Goal: Task Accomplishment & Management: Manage account settings

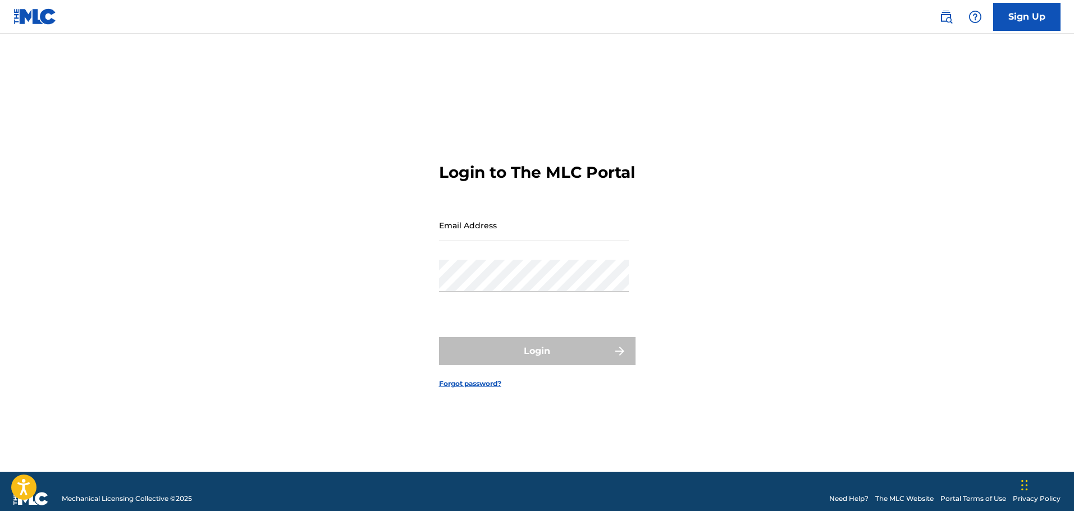
click at [488, 240] on input "Email Address" at bounding box center [534, 225] width 190 height 32
type input "[EMAIL_ADDRESS][DOMAIN_NAME]"
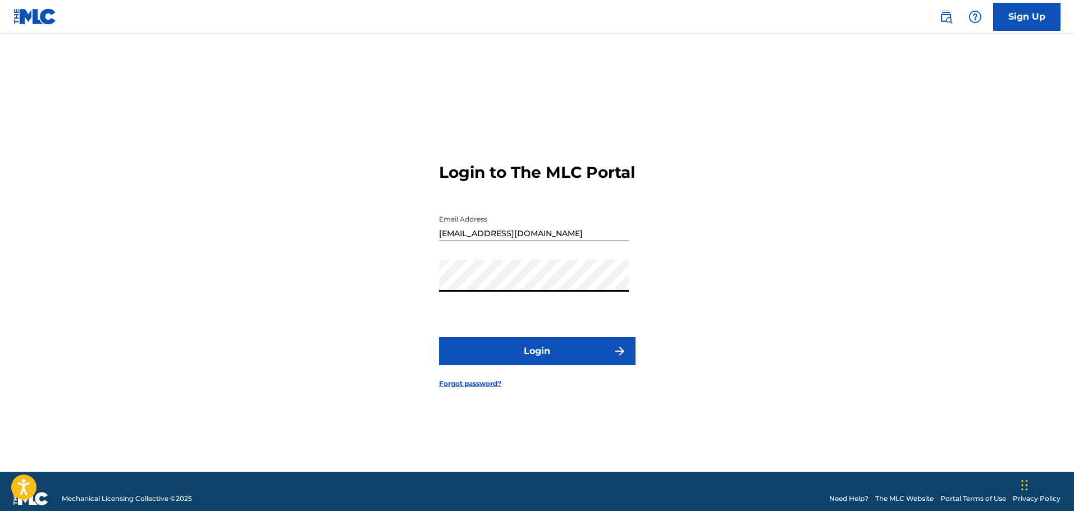
click at [439, 337] on button "Login" at bounding box center [537, 351] width 196 height 28
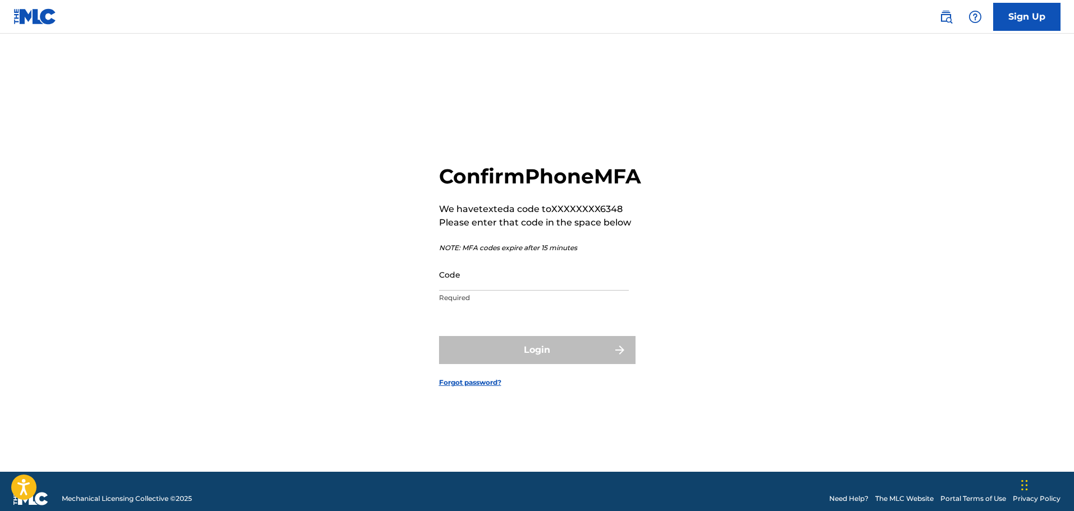
click at [589, 291] on input "Code" at bounding box center [534, 275] width 190 height 32
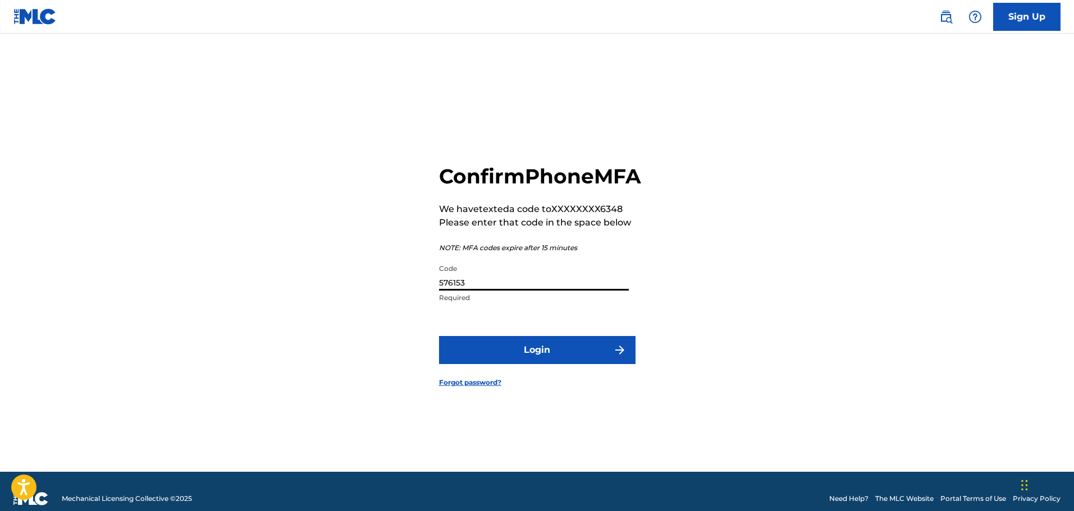
type input "576153"
click at [439, 336] on button "Login" at bounding box center [537, 350] width 196 height 28
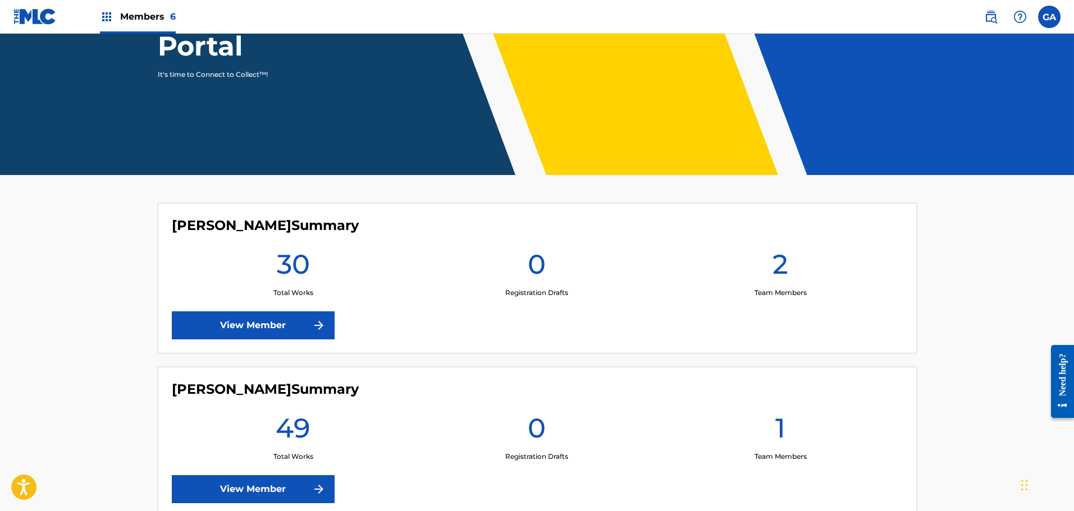
scroll to position [153, 0]
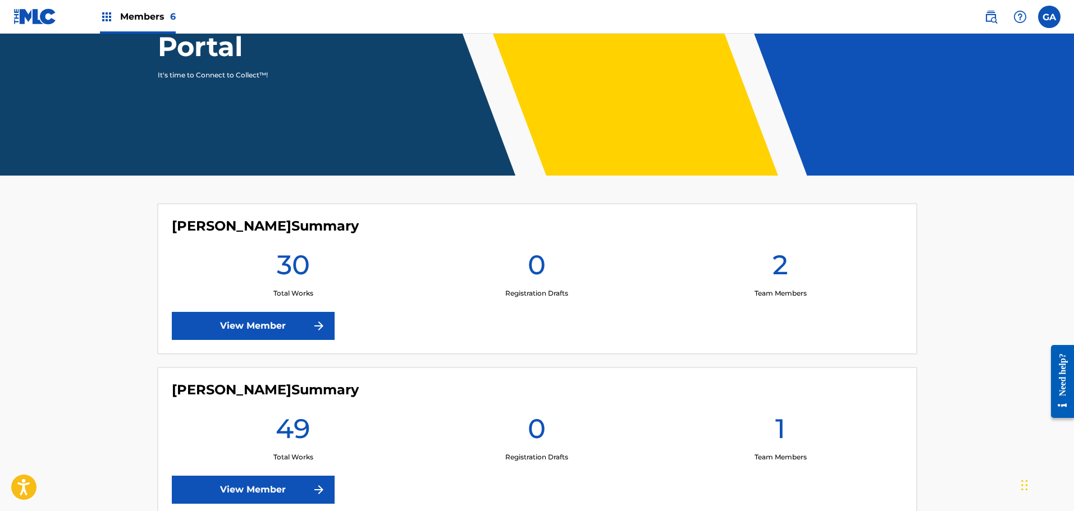
click at [300, 319] on link "View Member" at bounding box center [253, 326] width 163 height 28
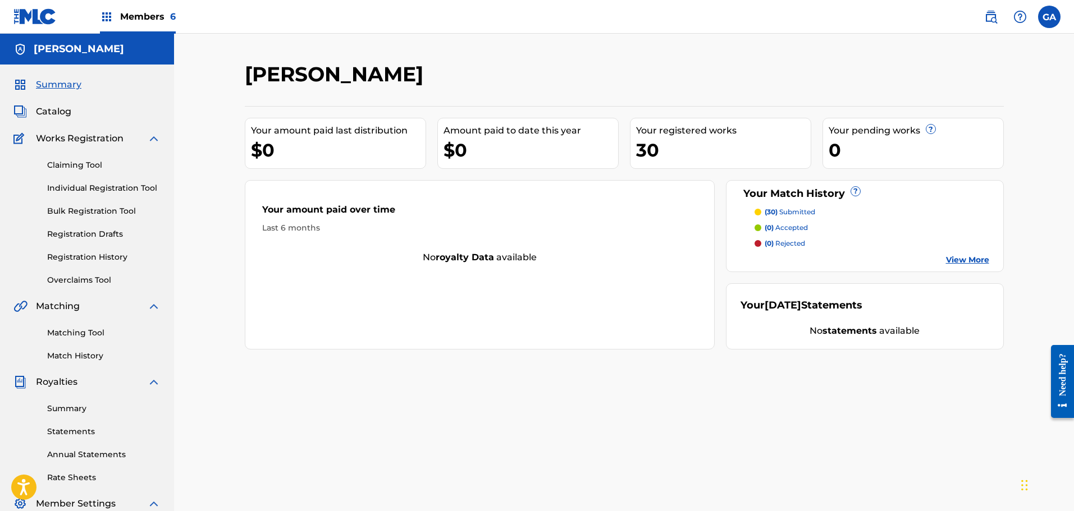
click at [93, 350] on div "Matching Tool Match History" at bounding box center [86, 337] width 147 height 49
click at [92, 352] on link "Match History" at bounding box center [103, 356] width 113 height 12
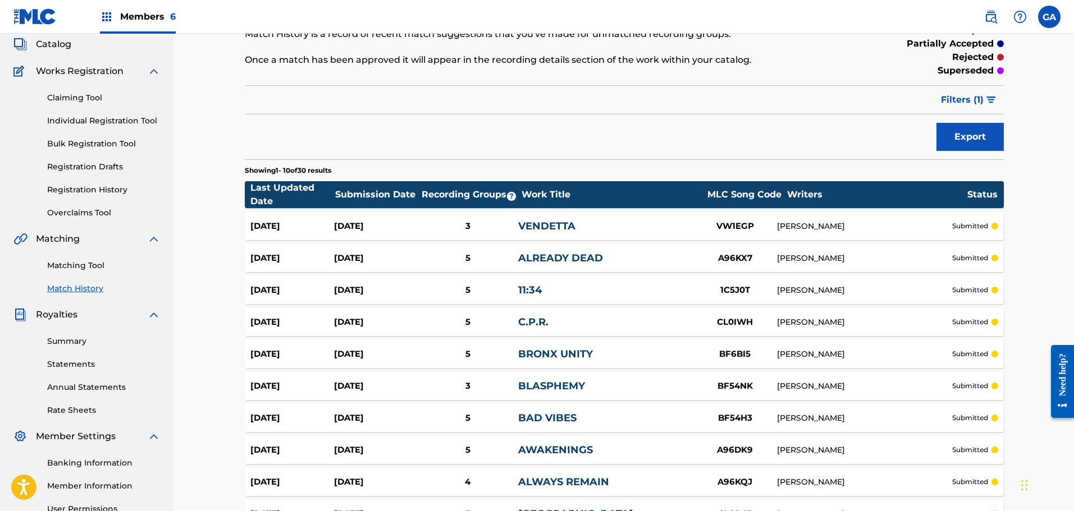
scroll to position [27, 0]
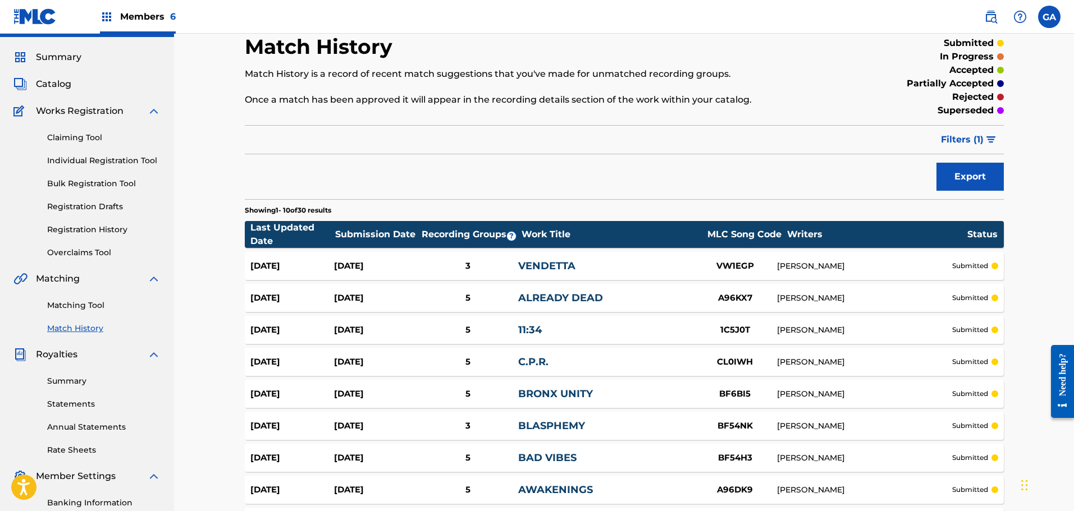
click at [104, 232] on link "Registration History" at bounding box center [103, 230] width 113 height 12
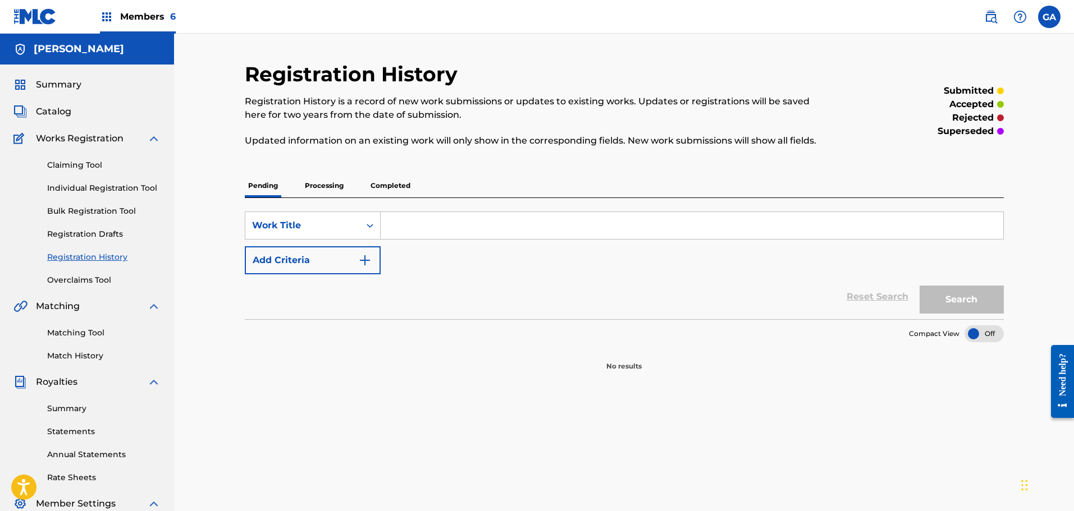
click at [321, 184] on p "Processing" at bounding box center [323, 186] width 45 height 24
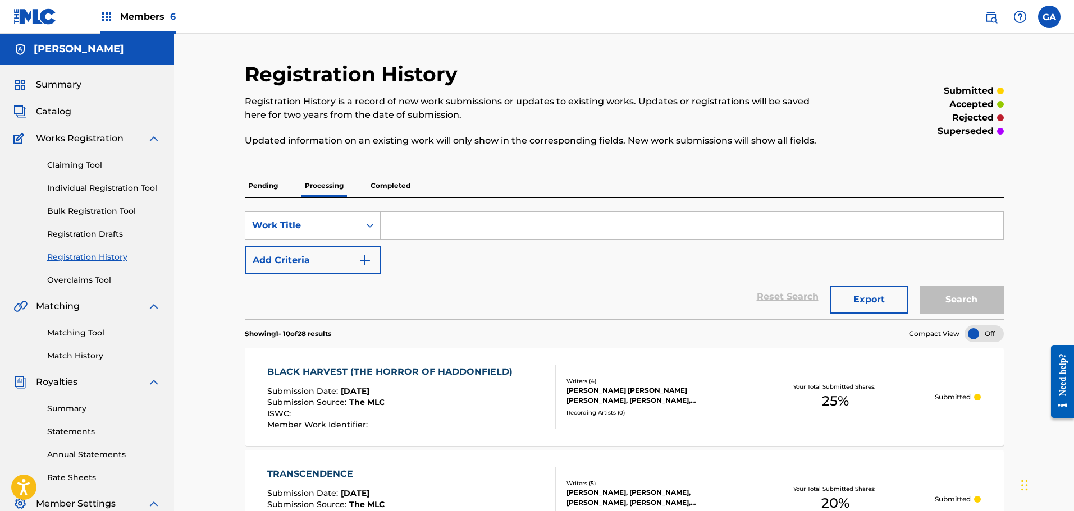
click at [385, 186] on p "Completed" at bounding box center [390, 186] width 47 height 24
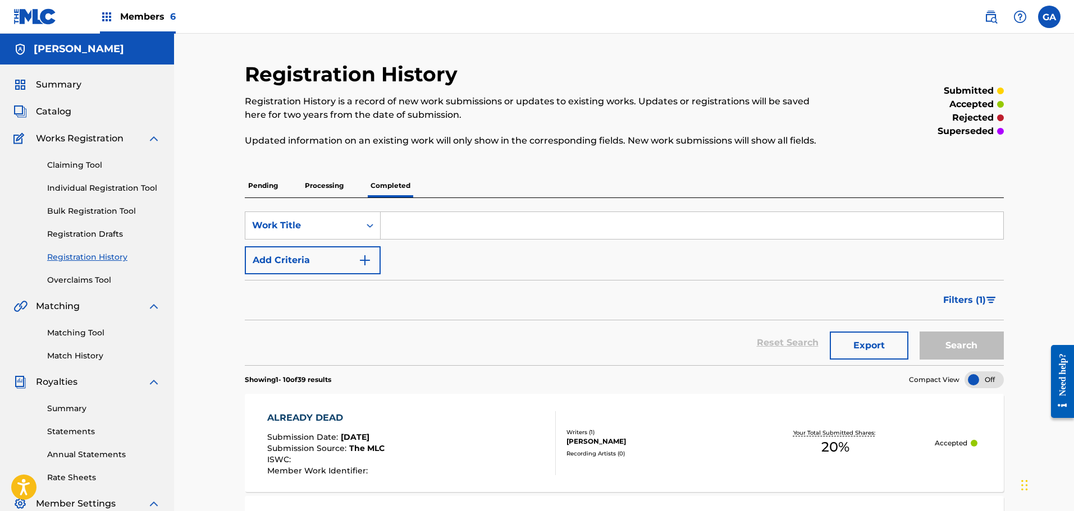
click at [54, 119] on div "Summary Catalog Works Registration Claiming Tool Individual Registration Tool B…" at bounding box center [87, 353] width 174 height 577
click at [59, 109] on span "Catalog" at bounding box center [53, 111] width 35 height 13
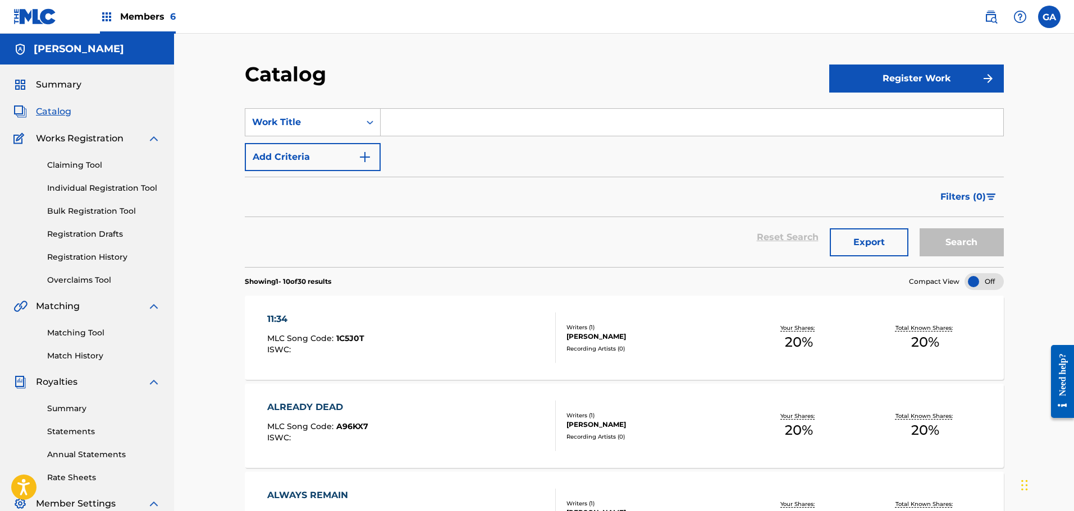
click at [150, 24] on div "Members 6" at bounding box center [138, 16] width 76 height 33
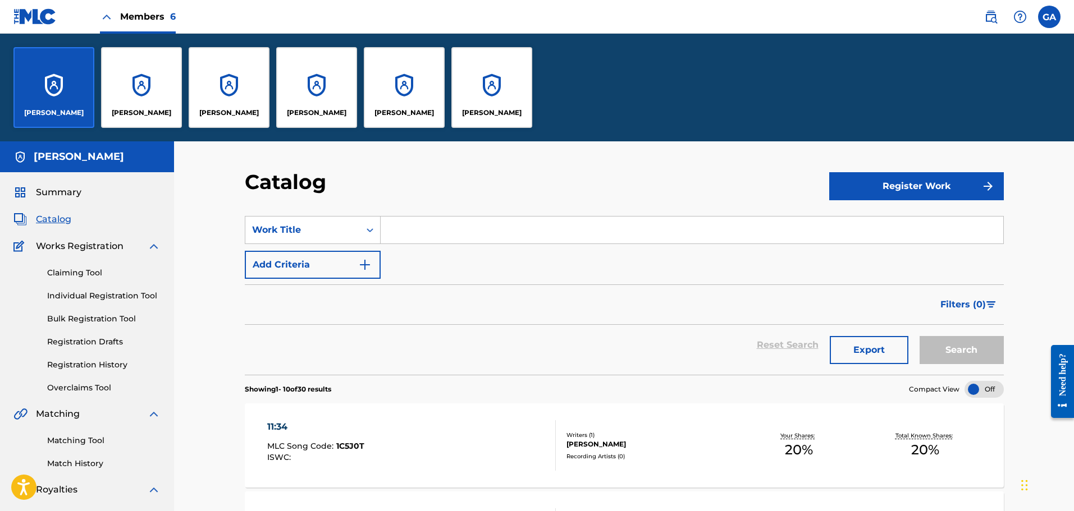
click at [156, 84] on div "[PERSON_NAME]" at bounding box center [141, 87] width 81 height 81
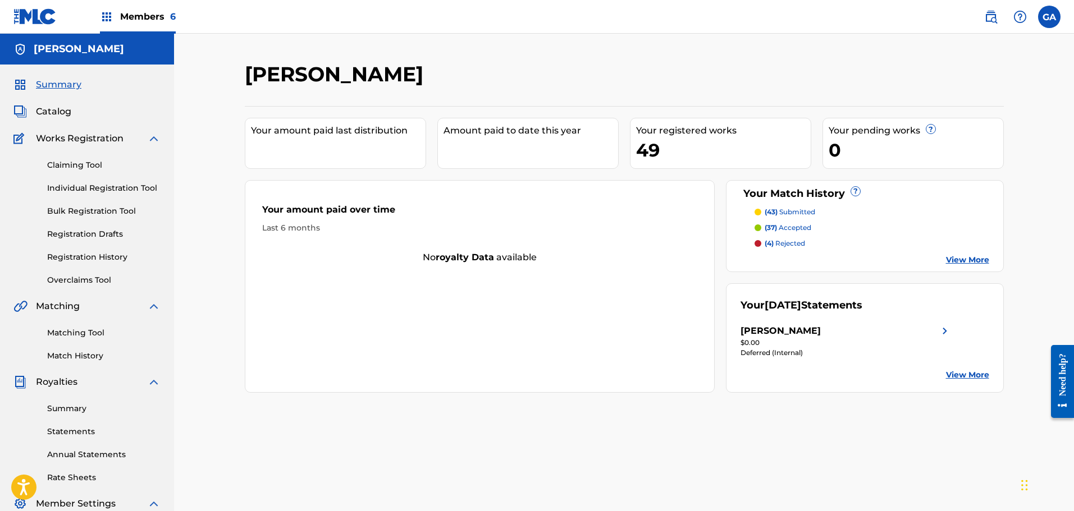
drag, startPoint x: 86, startPoint y: 350, endPoint x: 98, endPoint y: 351, distance: 11.8
click at [86, 349] on div "Matching Tool Match History" at bounding box center [86, 337] width 147 height 49
click at [91, 354] on link "Match History" at bounding box center [103, 356] width 113 height 12
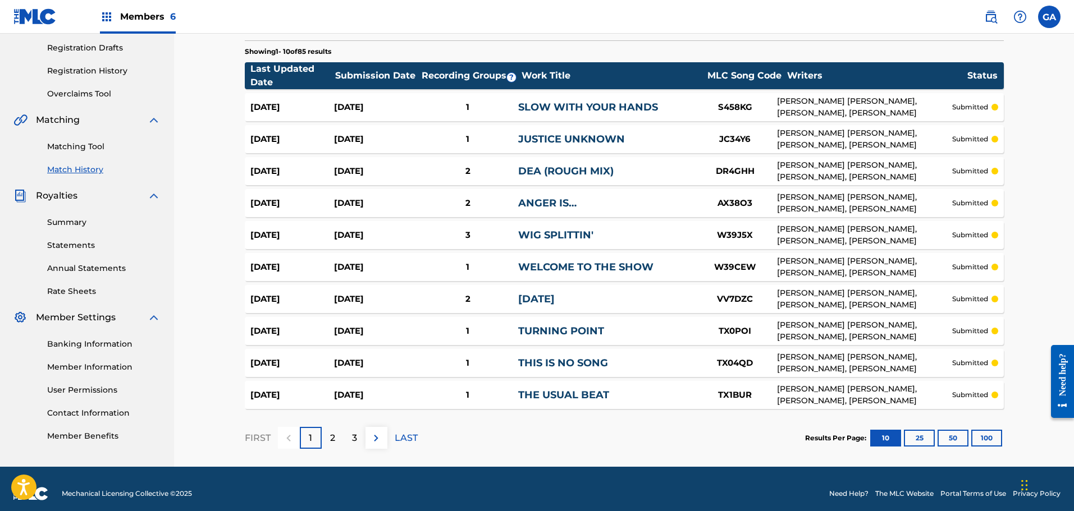
scroll to position [196, 0]
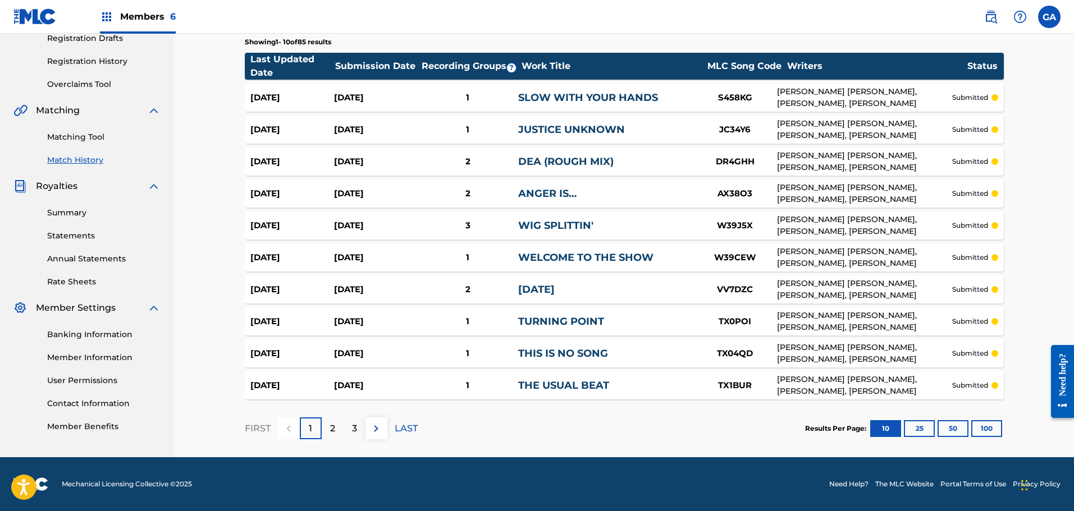
click at [327, 428] on div "2" at bounding box center [333, 429] width 22 height 22
click at [356, 427] on p "3" at bounding box center [354, 428] width 5 height 13
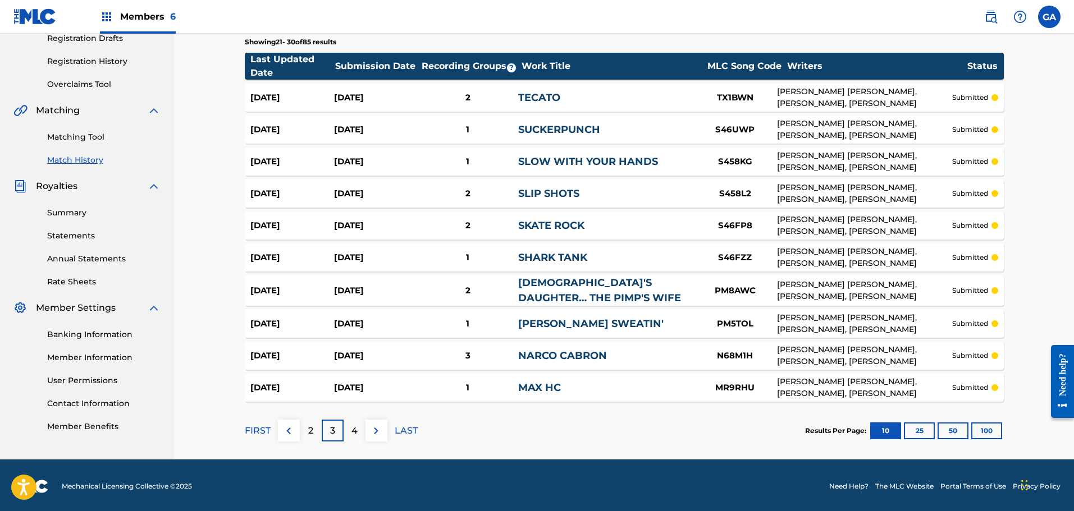
click at [351, 435] on p "4" at bounding box center [354, 430] width 6 height 13
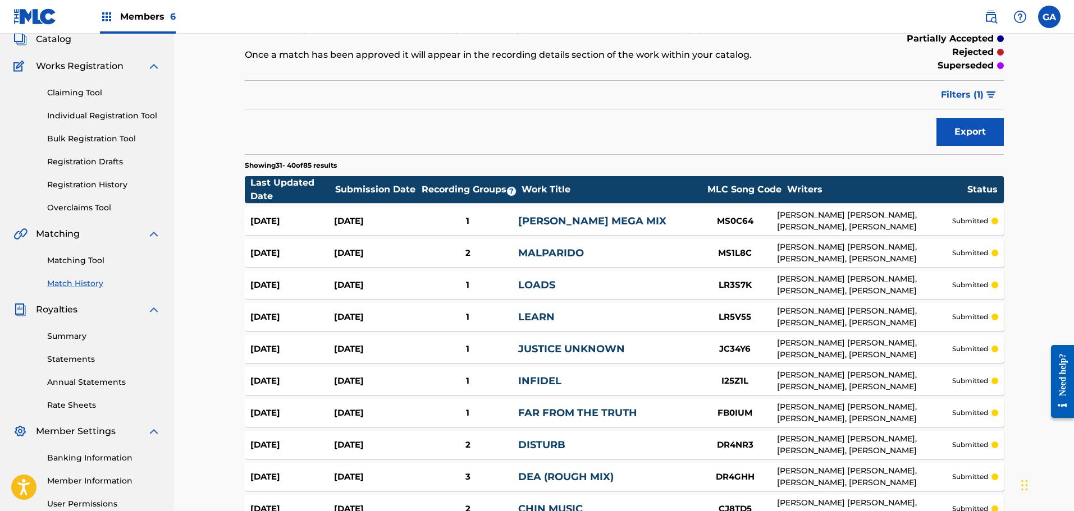
scroll to position [0, 0]
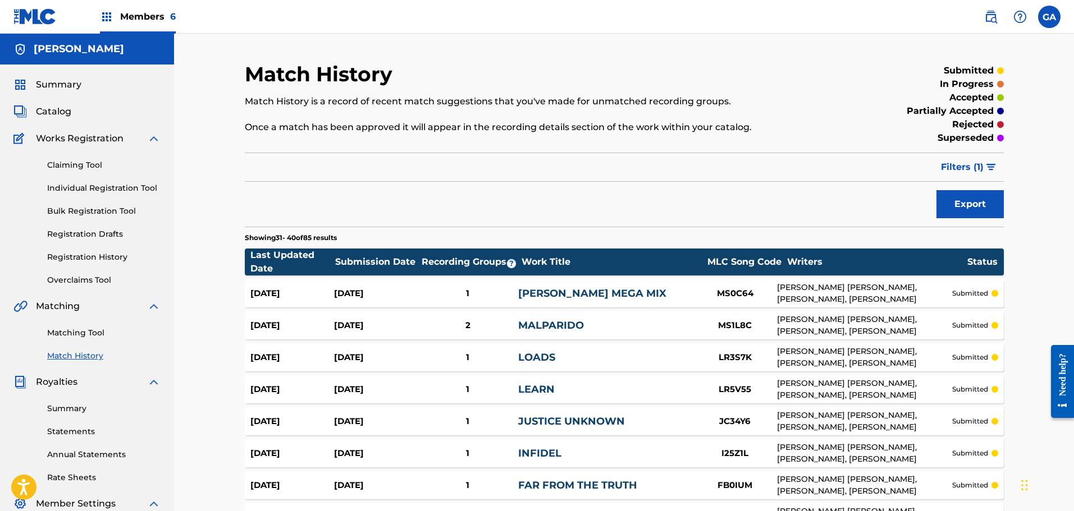
click at [31, 13] on img at bounding box center [34, 16] width 43 height 16
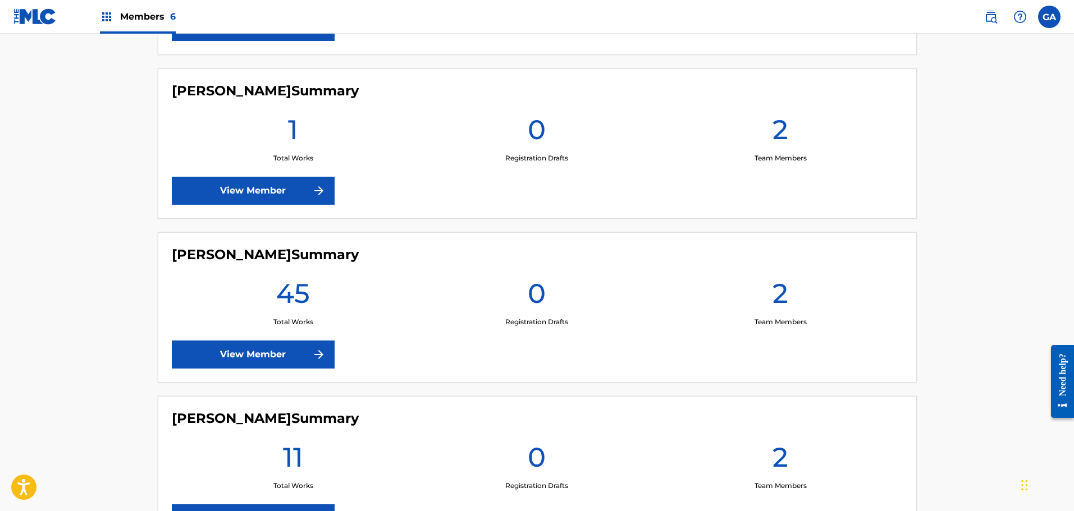
scroll to position [883, 0]
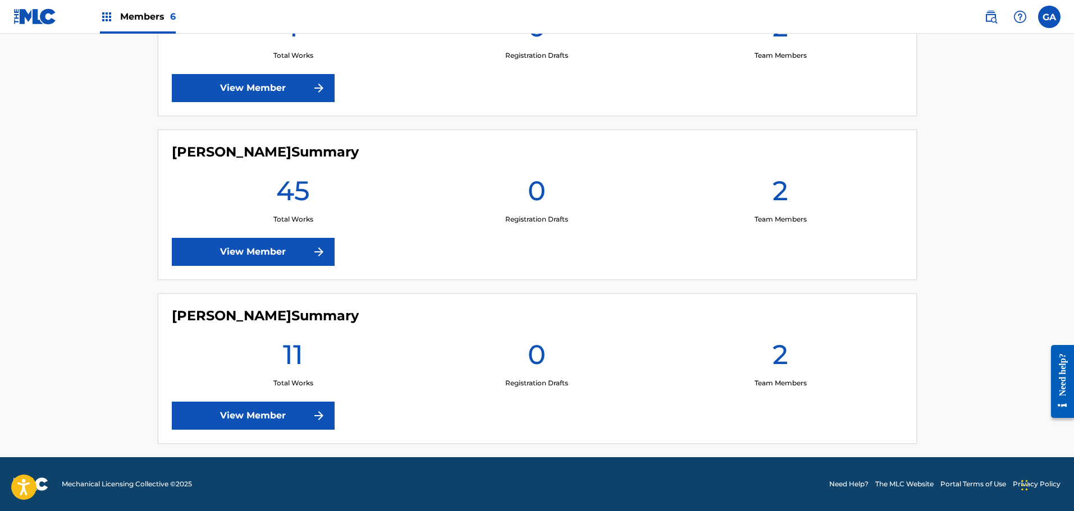
click at [304, 422] on link "View Member" at bounding box center [253, 416] width 163 height 28
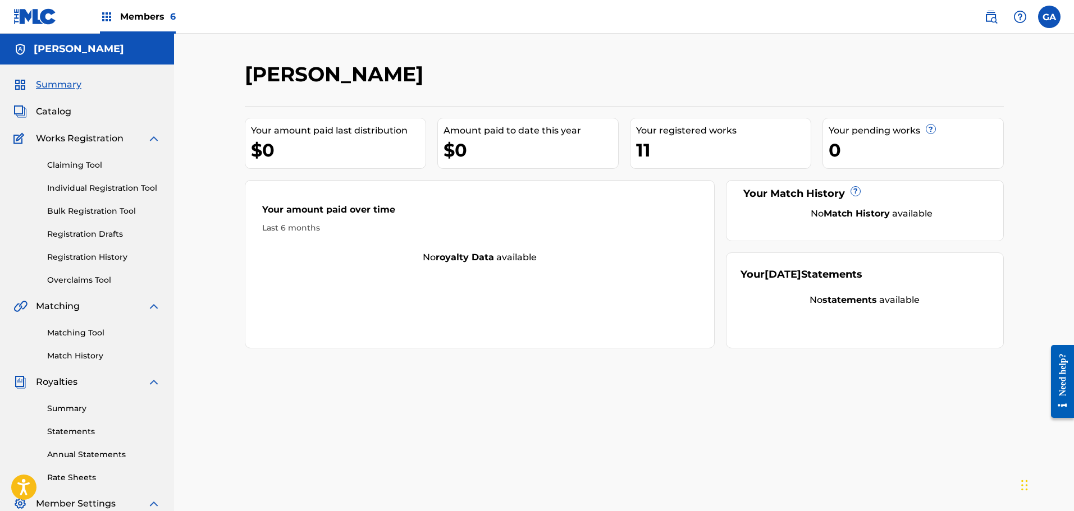
click at [63, 114] on span "Catalog" at bounding box center [53, 111] width 35 height 13
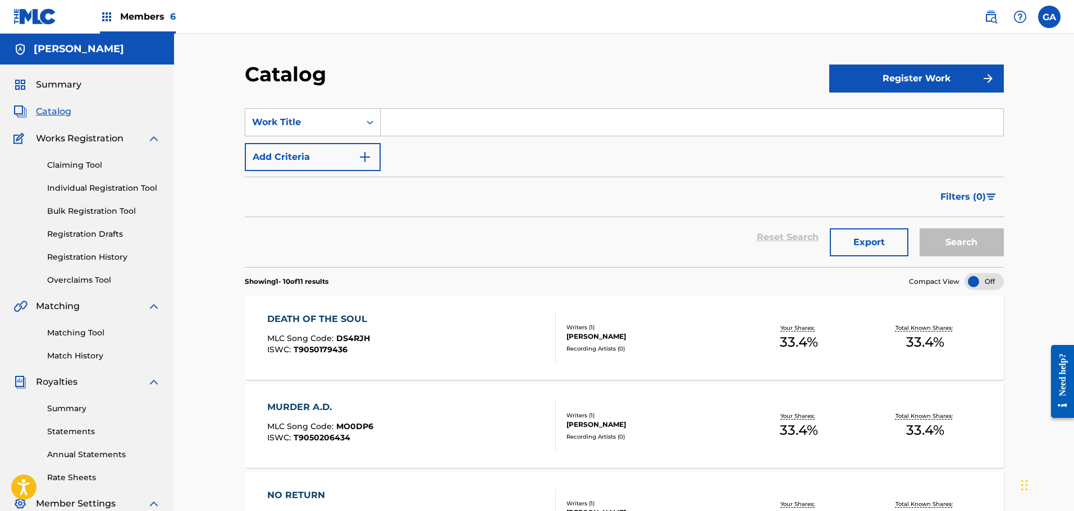
click at [99, 253] on link "Registration History" at bounding box center [103, 257] width 113 height 12
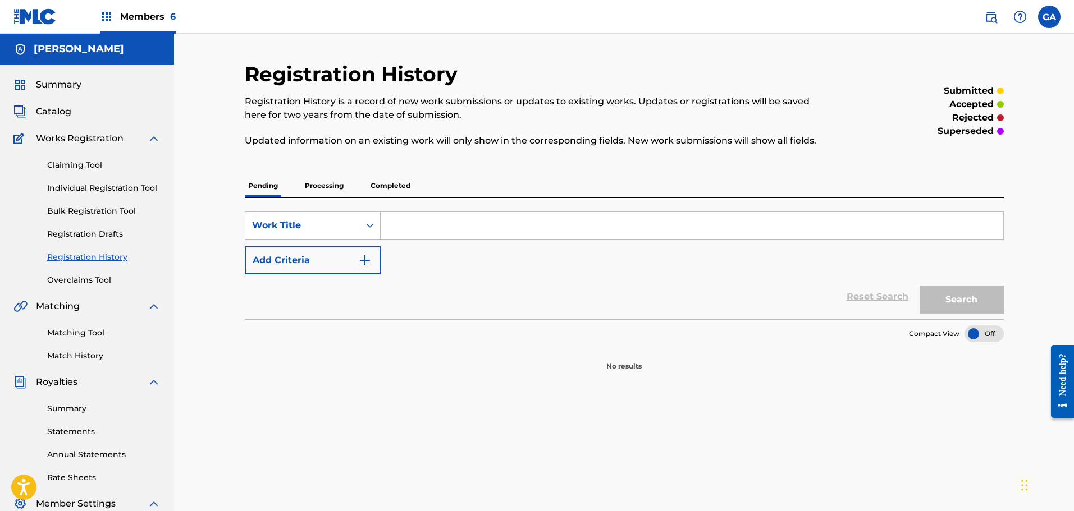
click at [325, 187] on p "Processing" at bounding box center [323, 186] width 45 height 24
click at [380, 183] on p "Completed" at bounding box center [390, 186] width 47 height 24
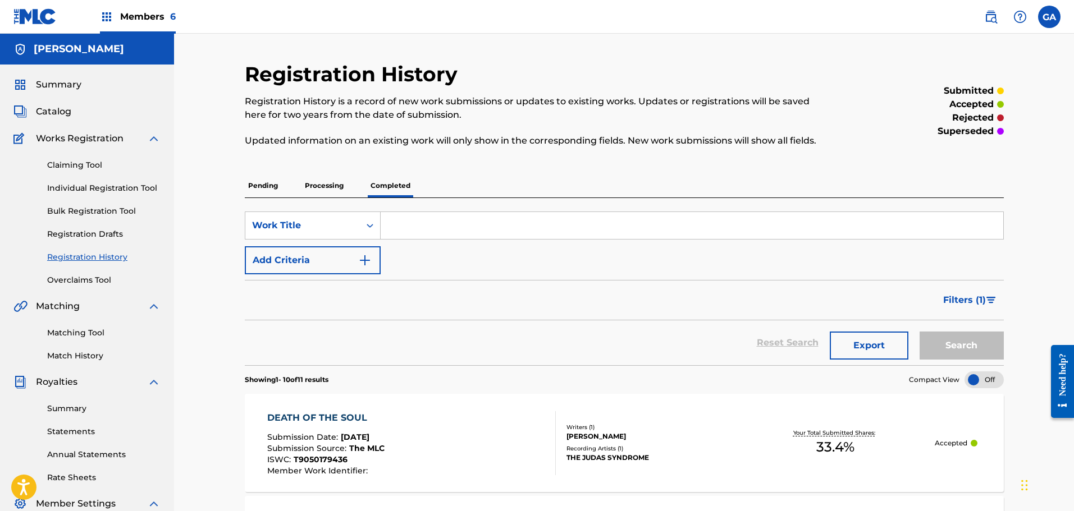
click at [38, 17] on img at bounding box center [34, 16] width 43 height 16
